Goal: Communication & Community: Answer question/provide support

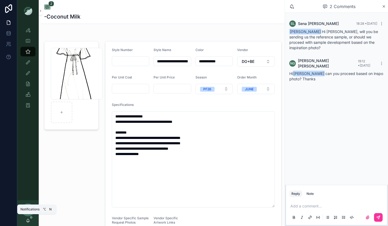
click at [28, 221] on icon "scrollable content" at bounding box center [28, 220] width 4 height 4
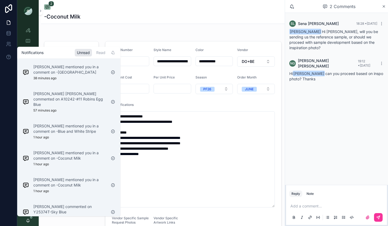
click at [102, 51] on div "Read" at bounding box center [100, 53] width 13 height 8
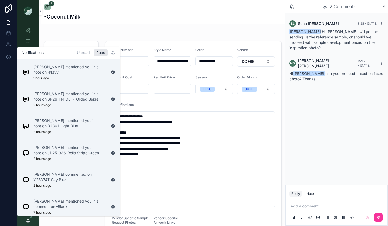
click at [86, 51] on div "Unread" at bounding box center [83, 53] width 17 height 8
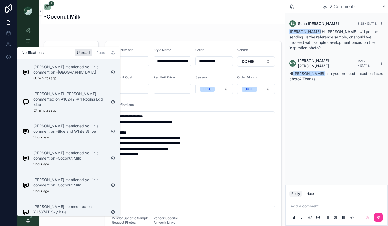
click at [99, 54] on div "Read" at bounding box center [100, 53] width 13 height 8
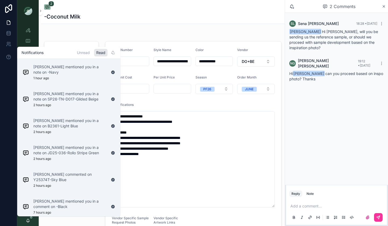
drag, startPoint x: 92, startPoint y: 74, endPoint x: 101, endPoint y: 68, distance: 10.1
click at [92, 74] on p "[PERSON_NAME] mentioned you in a note on -Navy" at bounding box center [69, 69] width 73 height 11
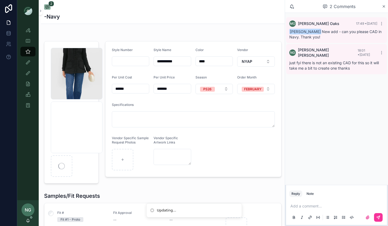
click at [315, 196] on div "Reply Note" at bounding box center [336, 193] width 101 height 9
click at [312, 194] on div "Note" at bounding box center [309, 194] width 7 height 4
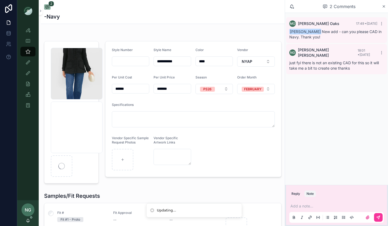
click at [315, 205] on p "scrollable content" at bounding box center [337, 205] width 94 height 5
click at [376, 217] on button "scrollable content" at bounding box center [378, 217] width 9 height 9
